Goal: Information Seeking & Learning: Check status

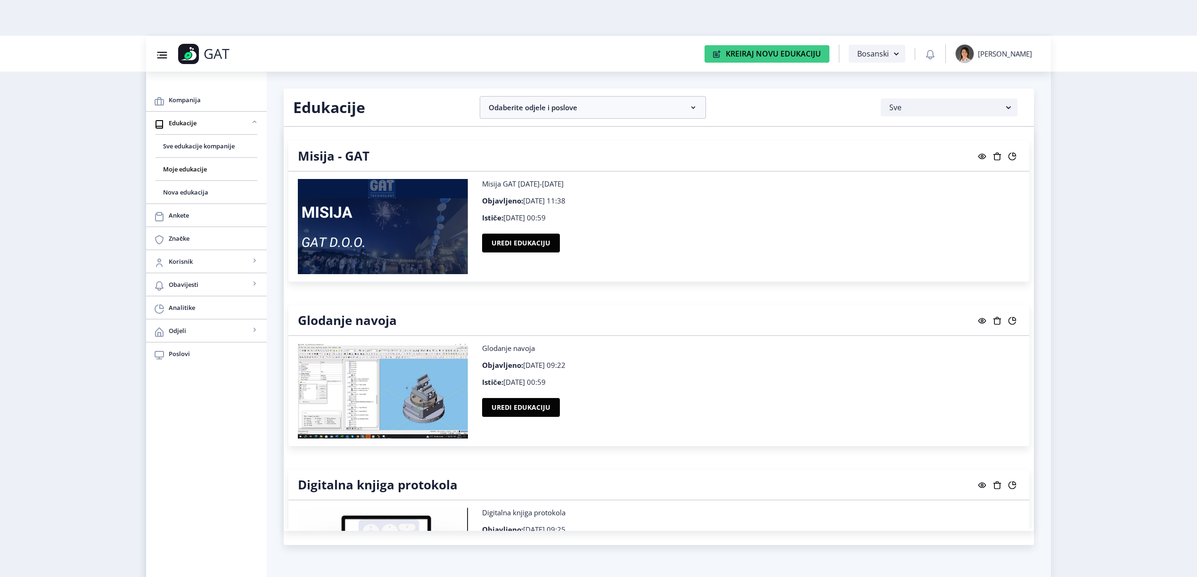
scroll to position [36, 0]
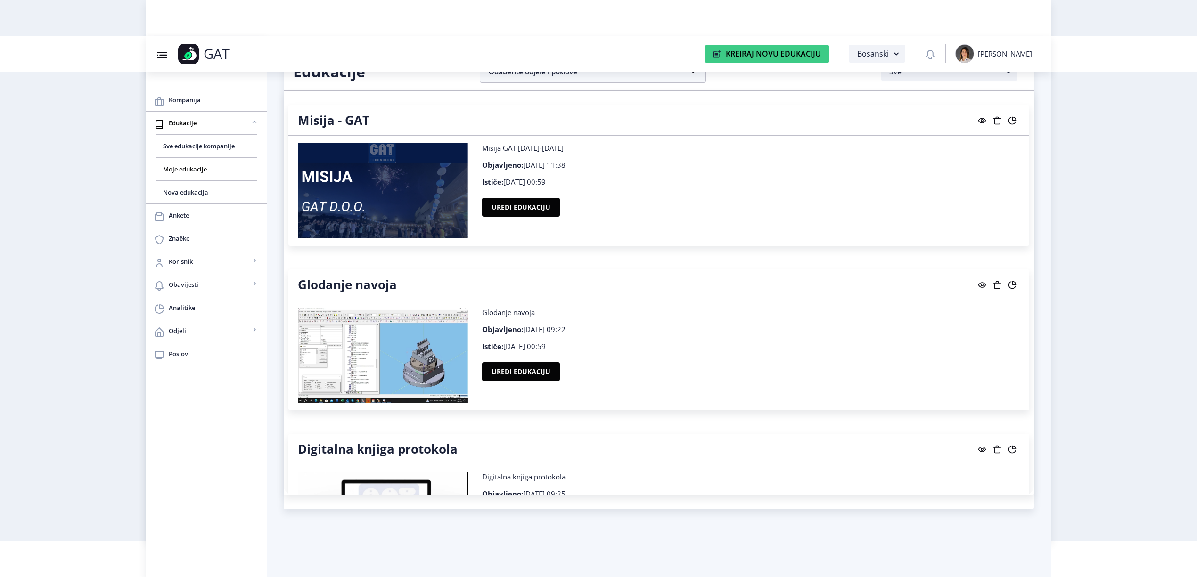
click at [1015, 122] on button at bounding box center [1012, 120] width 15 height 12
click at [1015, 121] on button at bounding box center [1012, 120] width 15 height 12
click at [1013, 119] on rect at bounding box center [1012, 120] width 9 height 9
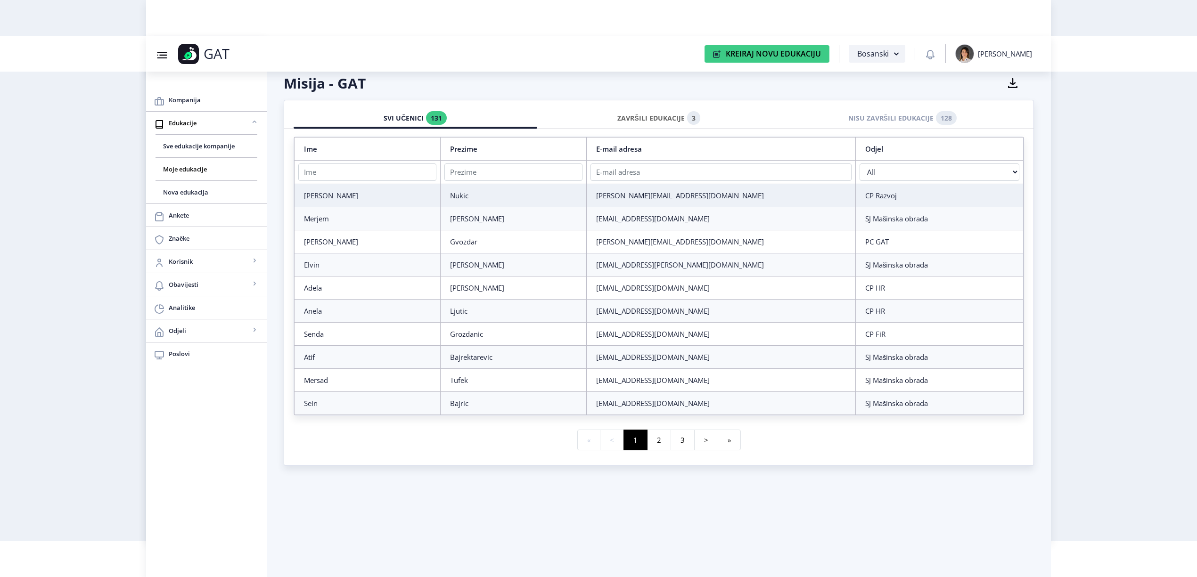
click at [673, 118] on div "ZAVRŠILI EDUKACIJE 3" at bounding box center [659, 118] width 230 height 21
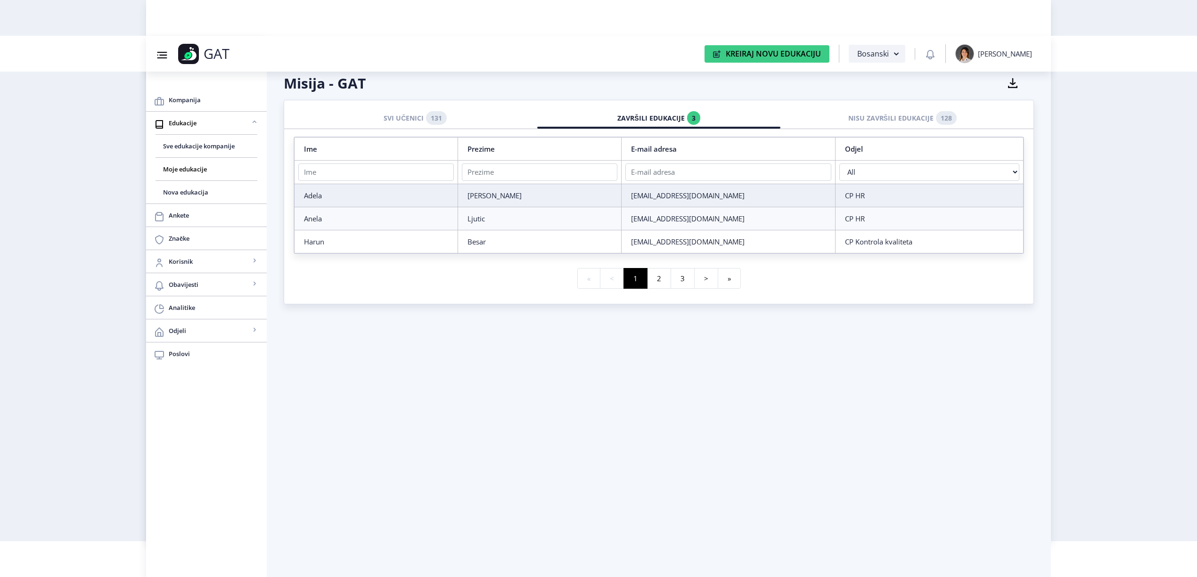
click at [673, 118] on div "ZAVRŠILI EDUKACIJE 3" at bounding box center [659, 118] width 230 height 21
click at [200, 302] on link "Analitike" at bounding box center [206, 307] width 121 height 23
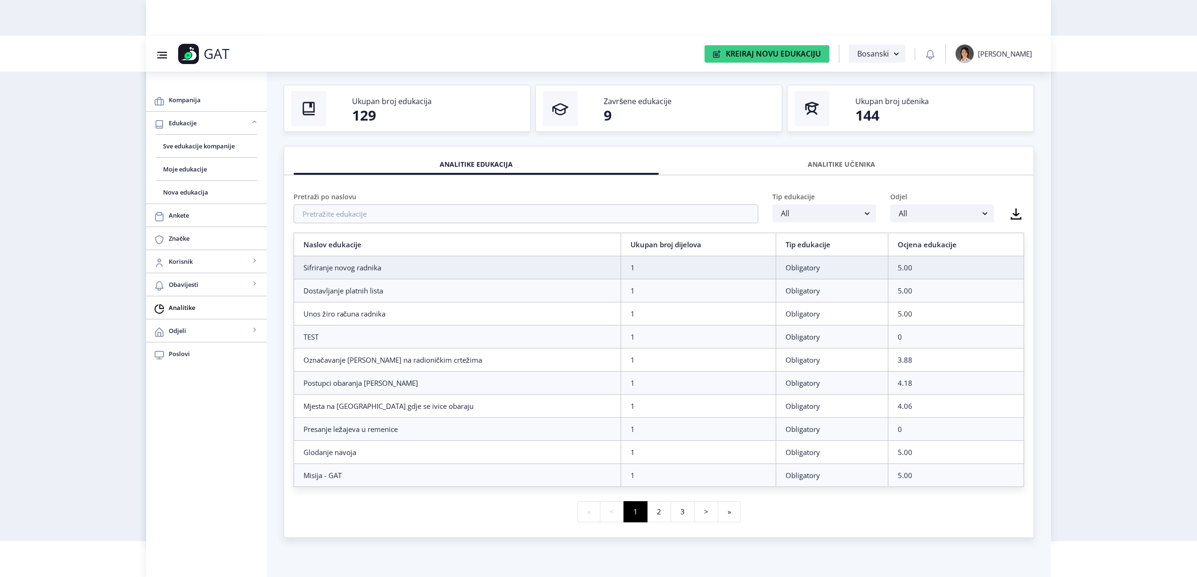
click at [853, 156] on div "ANALITIKE UČENIKA" at bounding box center [841, 164] width 351 height 21
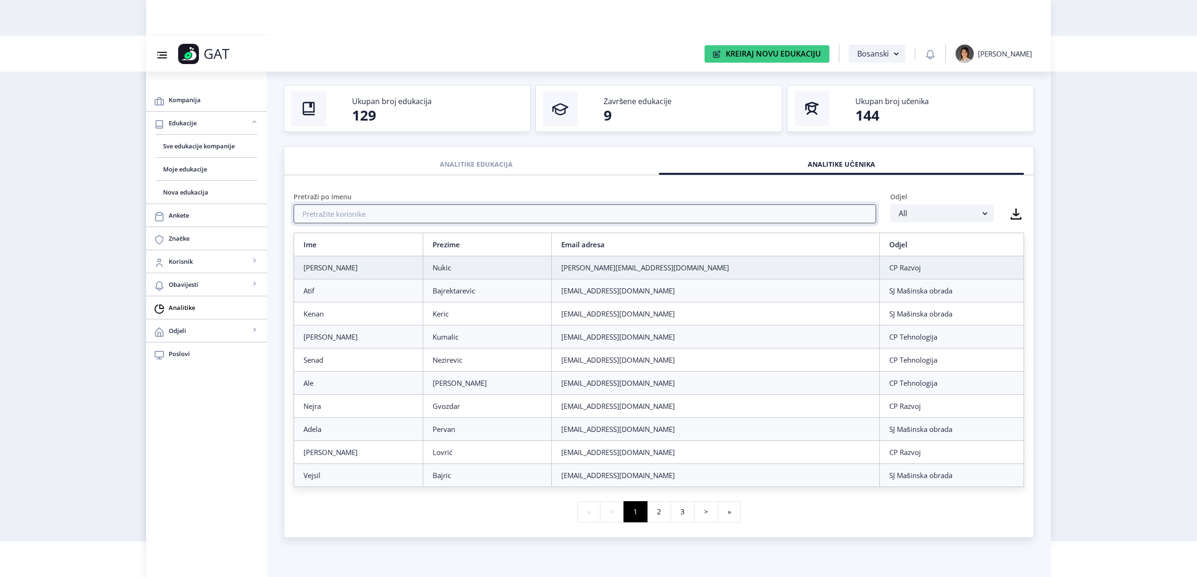
click at [620, 209] on input "text" at bounding box center [585, 214] width 583 height 19
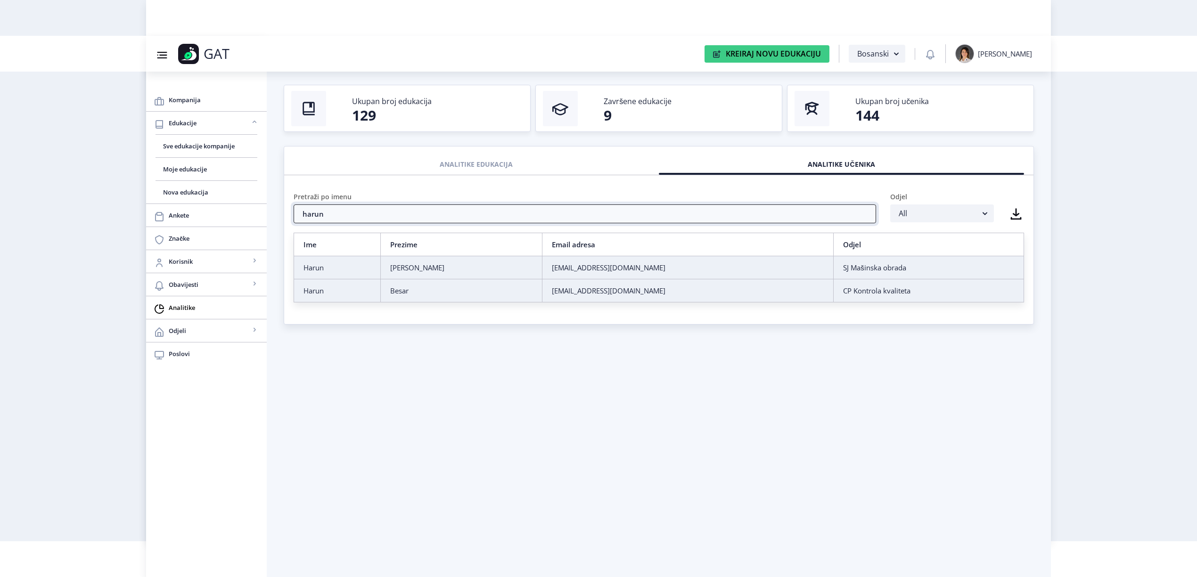
type input "harun"
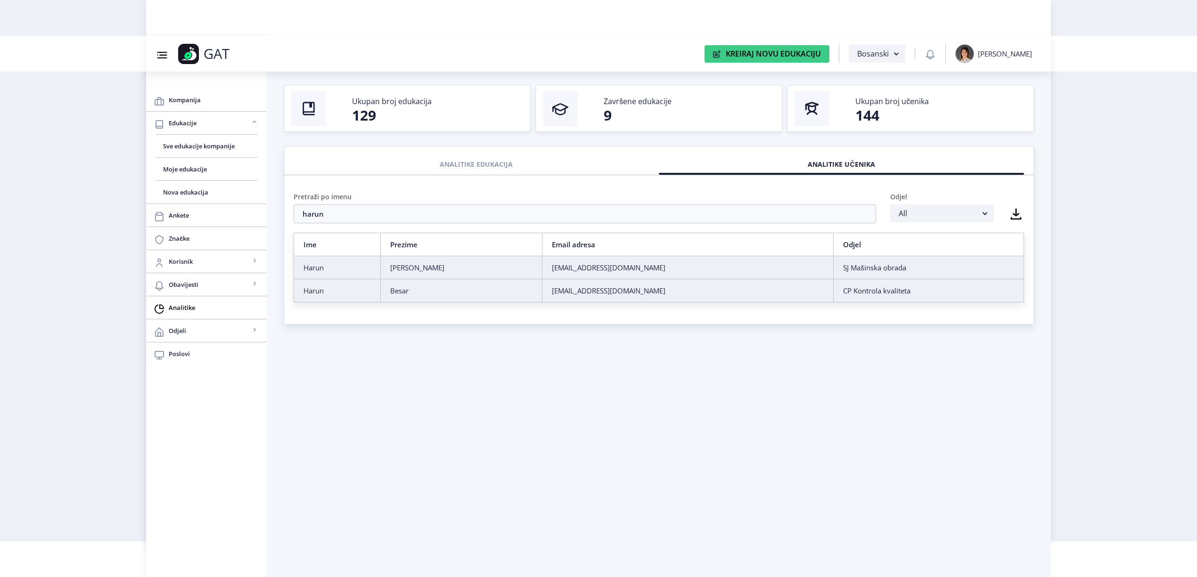
click at [413, 289] on div "Besar" at bounding box center [461, 290] width 142 height 9
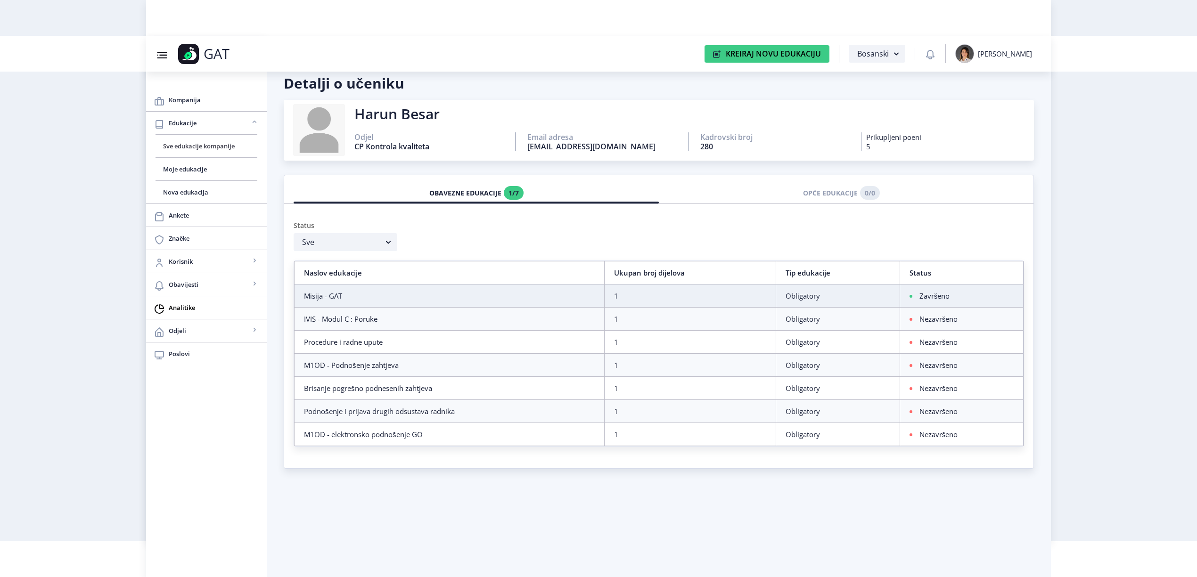
click at [189, 144] on span "Sve edukacije kompanije" at bounding box center [206, 145] width 87 height 11
